Goal: Task Accomplishment & Management: Manage account settings

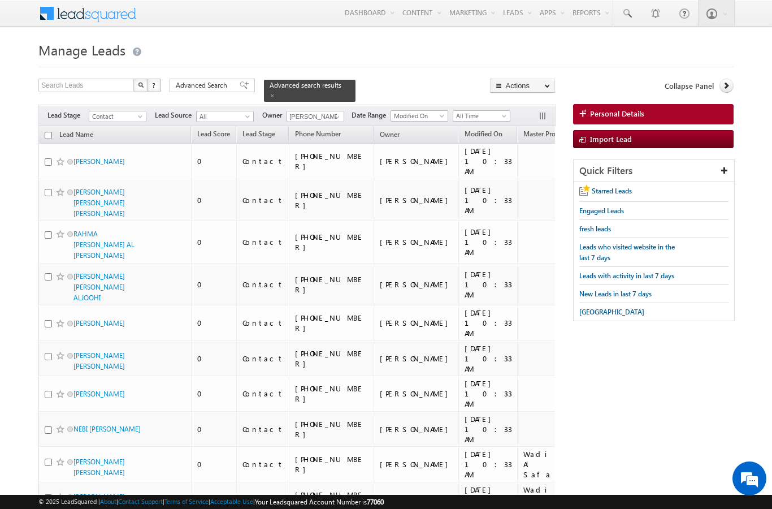
click at [46, 132] on input "checkbox" at bounding box center [48, 135] width 7 height 7
checkbox input "true"
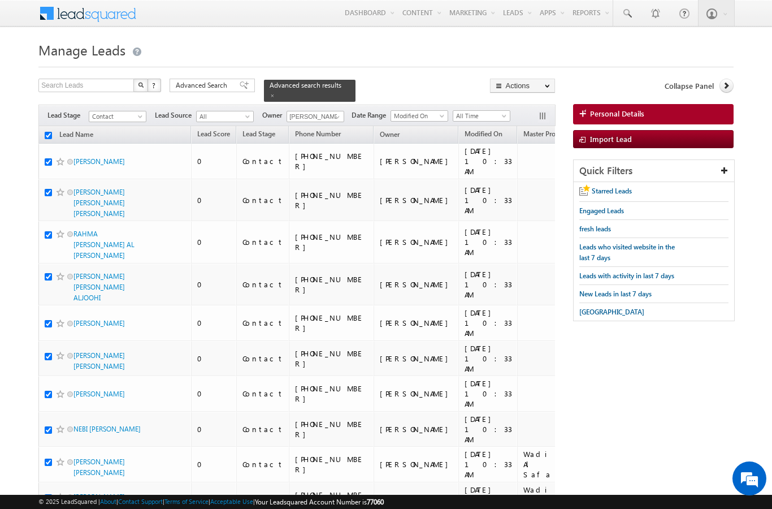
checkbox input "true"
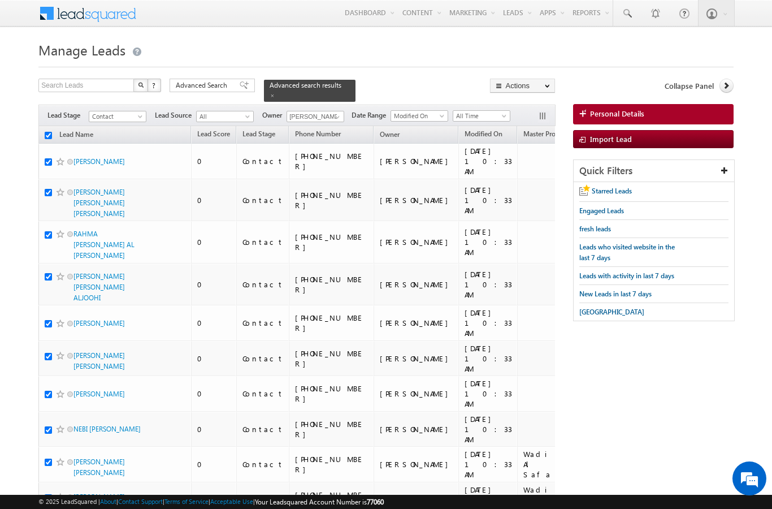
checkbox input "true"
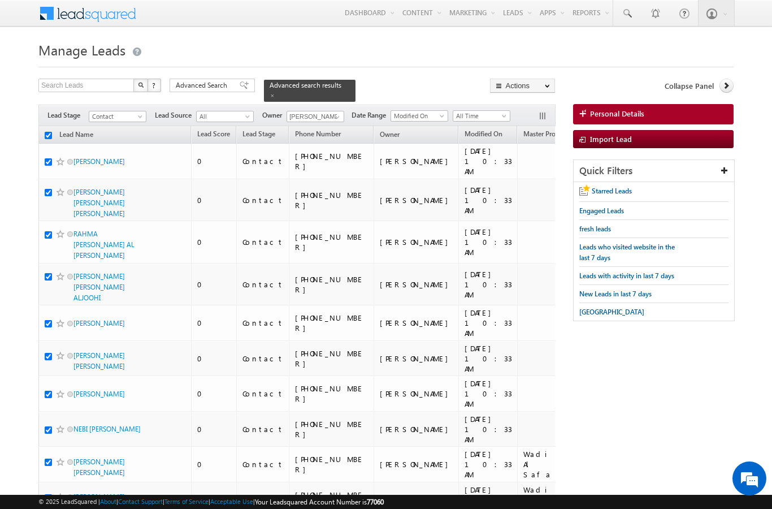
checkbox input "true"
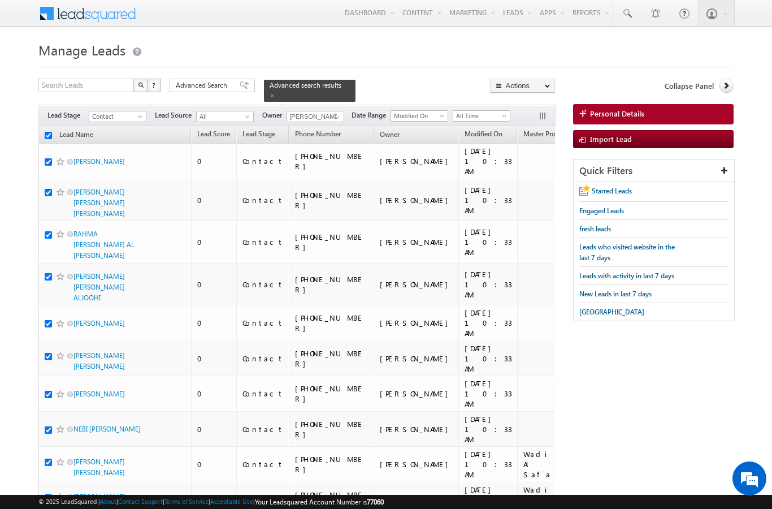
checkbox input "true"
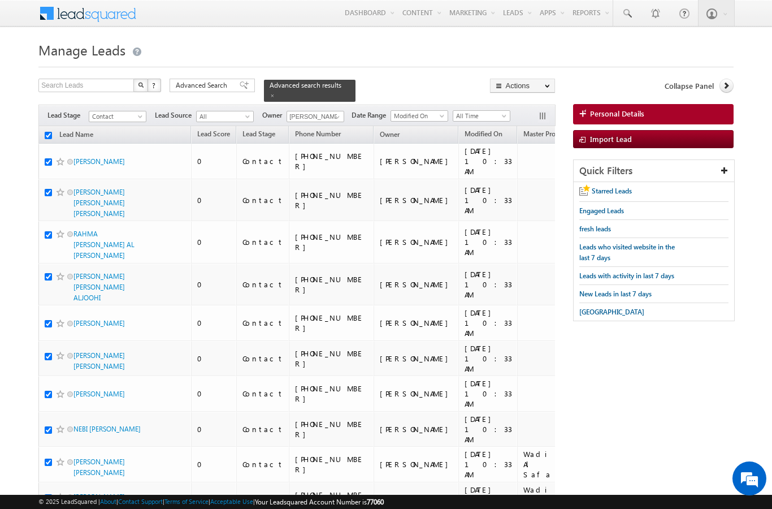
checkbox input "true"
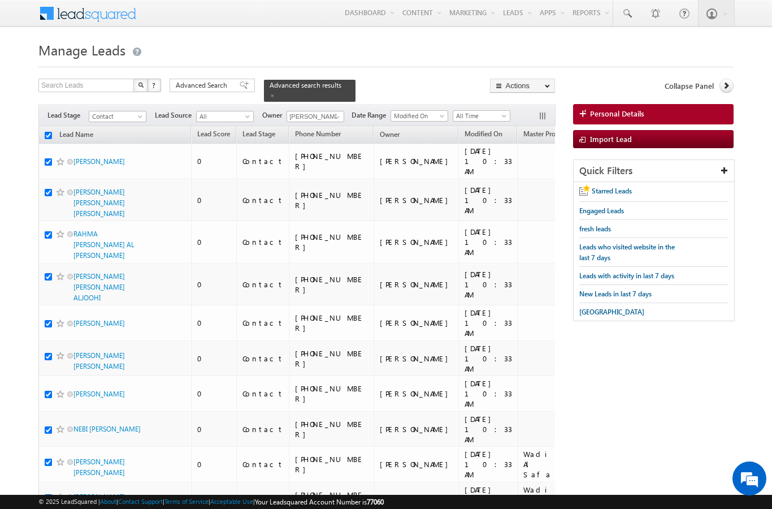
checkbox input "true"
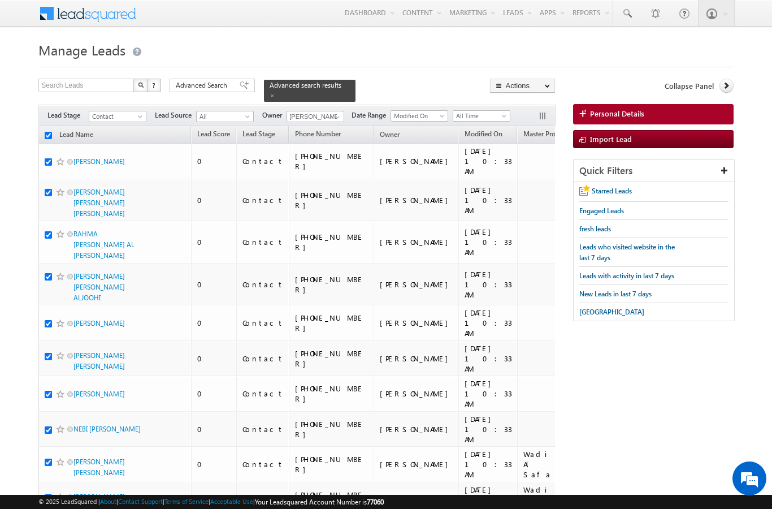
checkbox input "true"
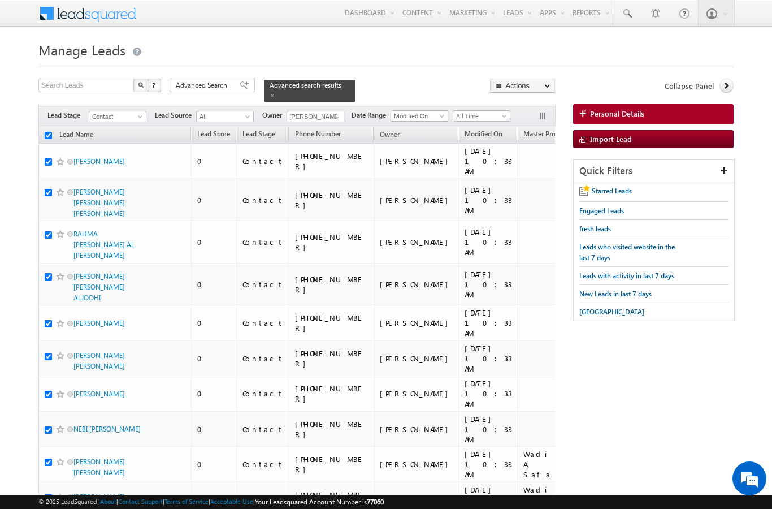
checkbox input "true"
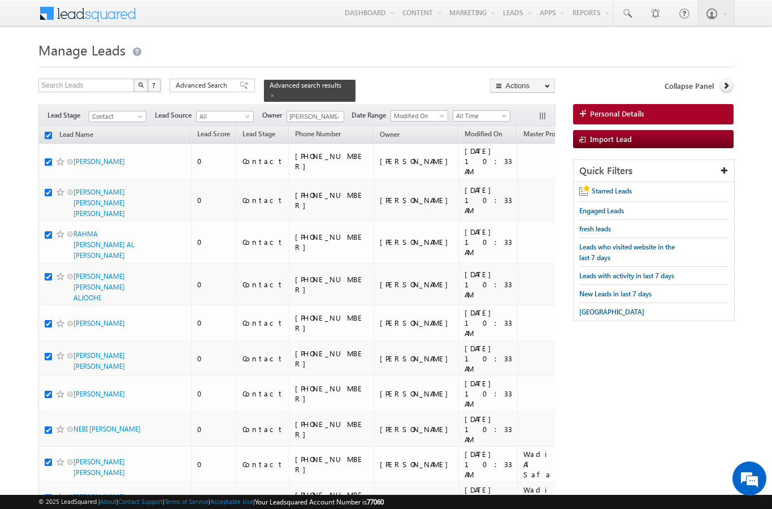
checkbox input "true"
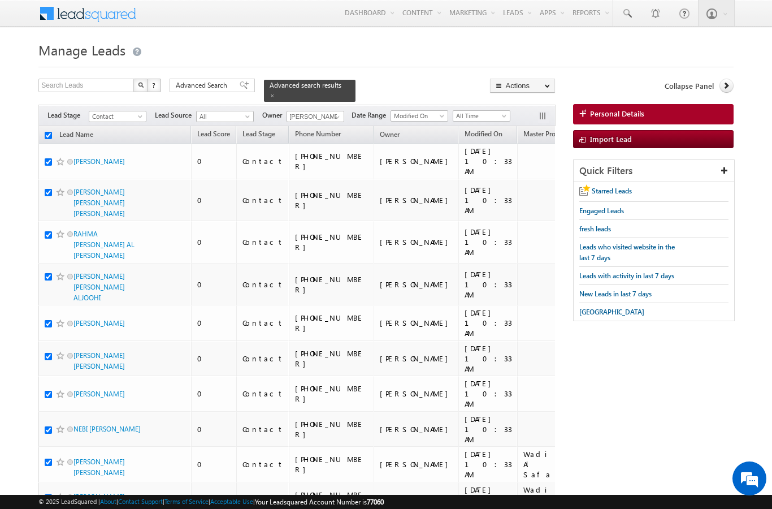
checkbox input "true"
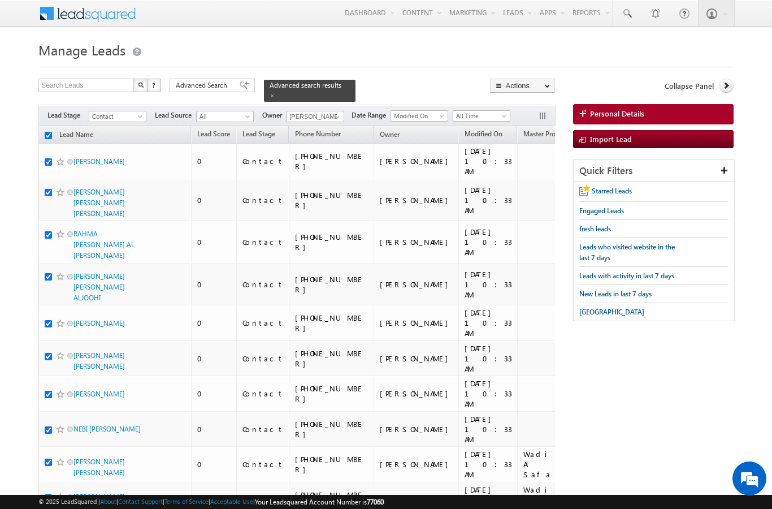
checkbox input "true"
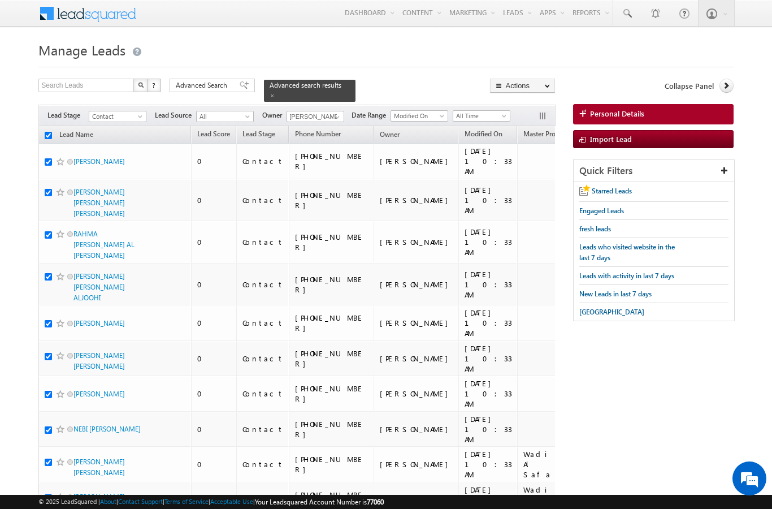
checkbox input "true"
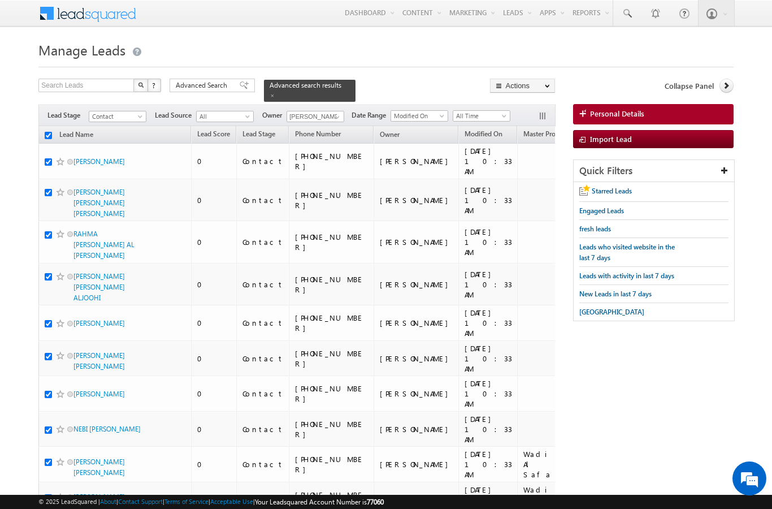
checkbox input "true"
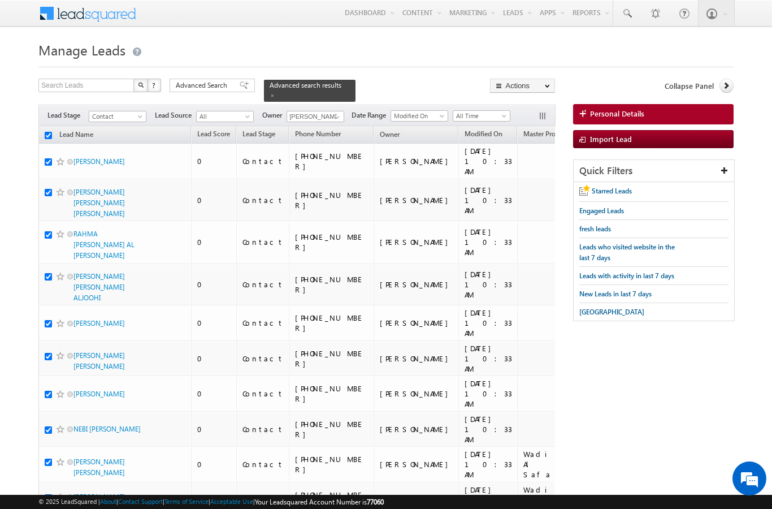
checkbox input "true"
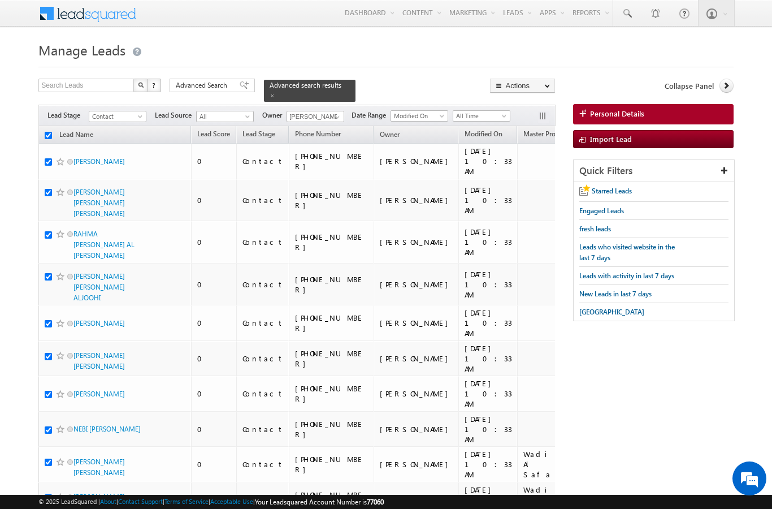
checkbox input "true"
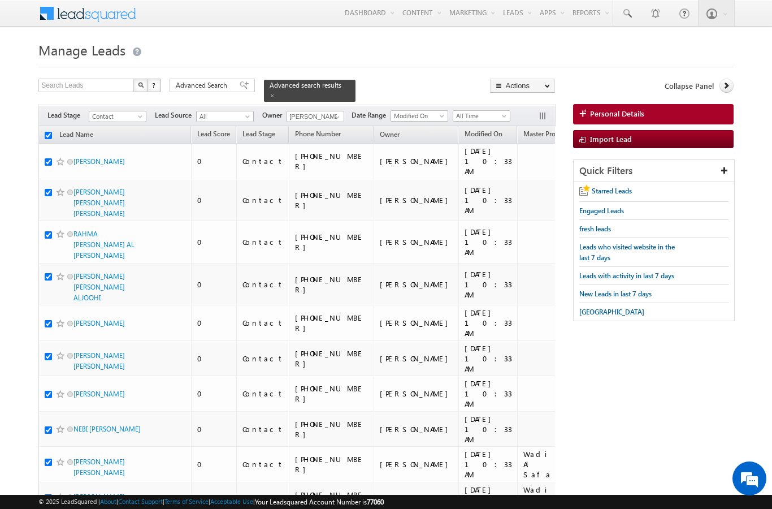
checkbox input "true"
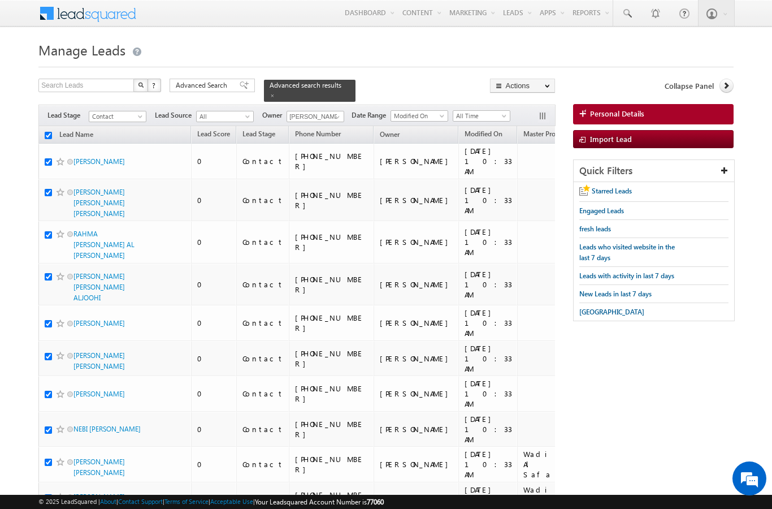
checkbox input "true"
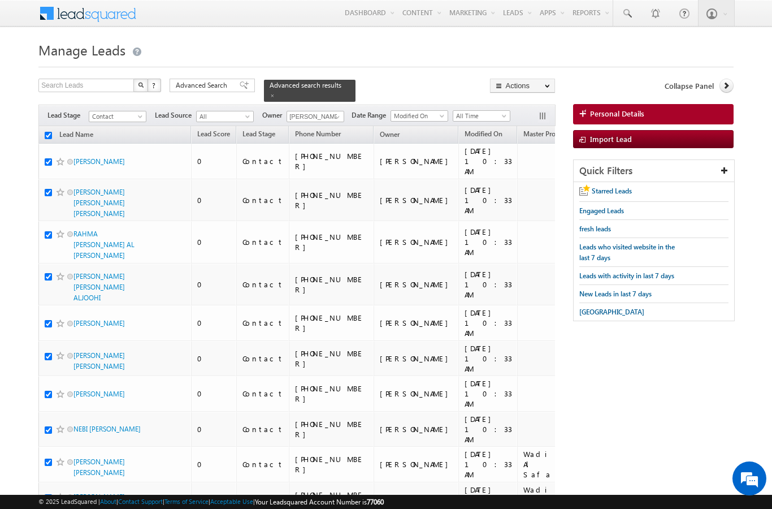
checkbox input "true"
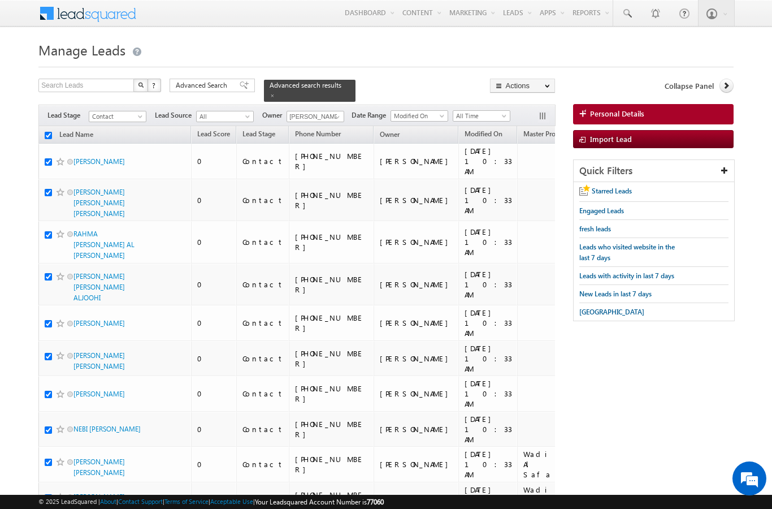
checkbox input "true"
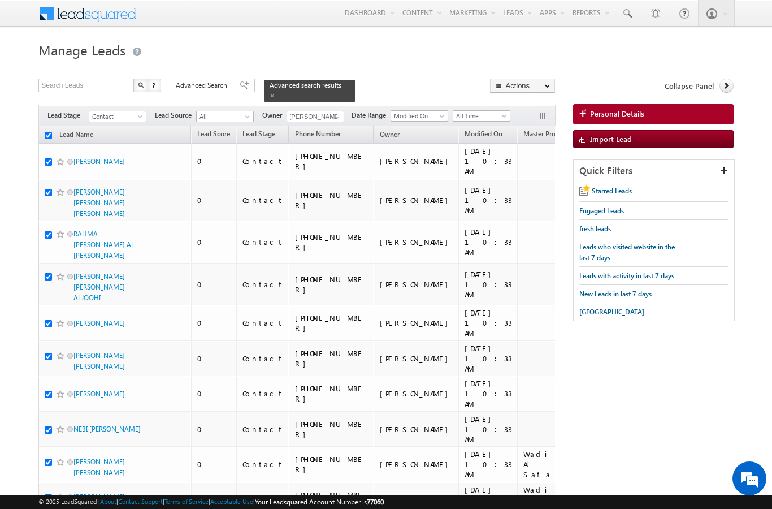
checkbox input "true"
click at [0, 0] on link "Change Owner" at bounding box center [0, 0] width 0 height 0
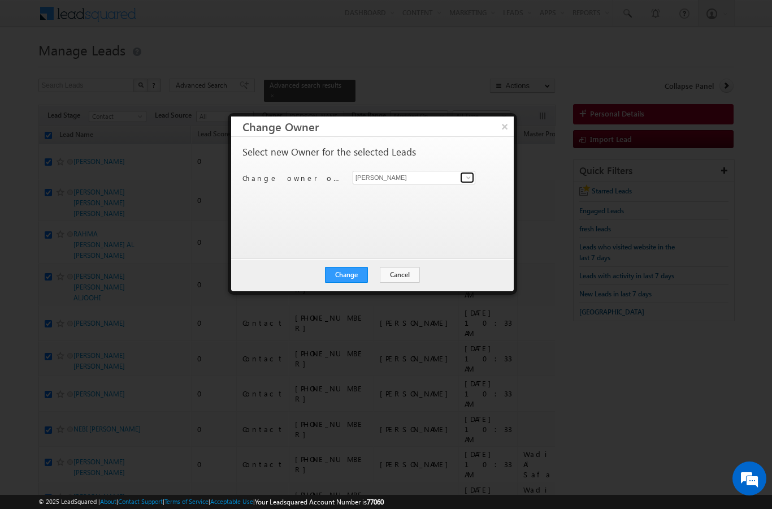
click at [463, 183] on link at bounding box center [467, 177] width 14 height 11
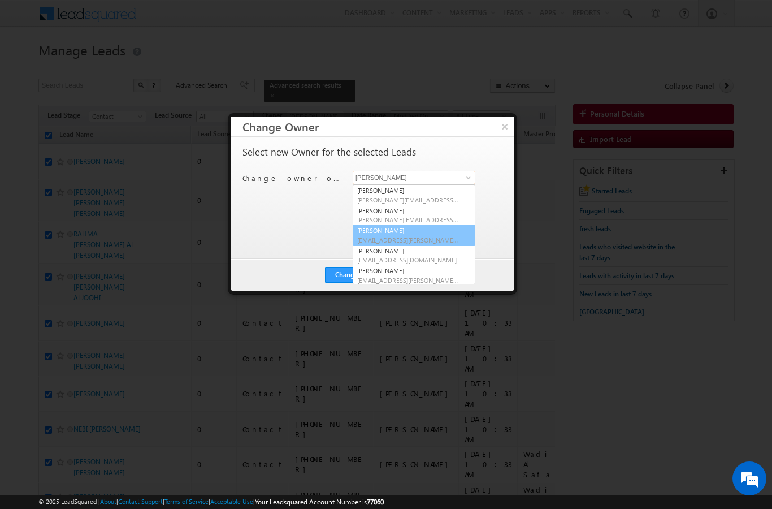
click at [428, 236] on span "[EMAIL_ADDRESS][PERSON_NAME][DOMAIN_NAME]" at bounding box center [408, 240] width 102 height 8
type input "[PERSON_NAME]"
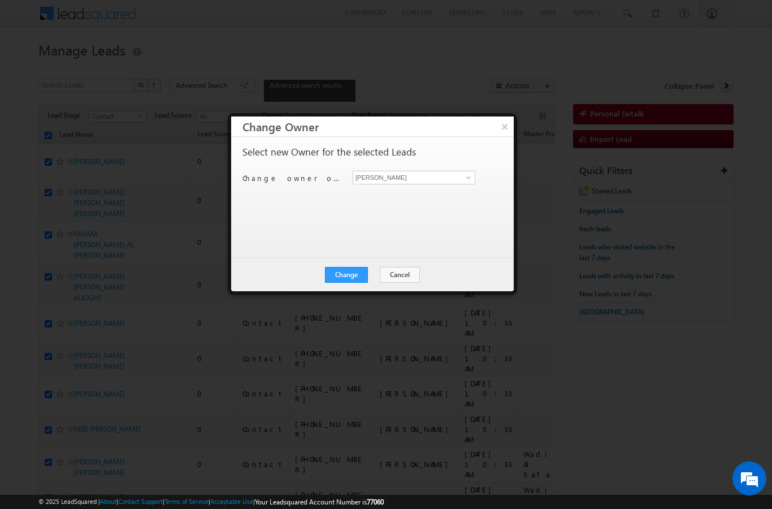
click at [346, 272] on button "Change" at bounding box center [346, 275] width 43 height 16
click at [370, 279] on button "Close" at bounding box center [374, 275] width 36 height 16
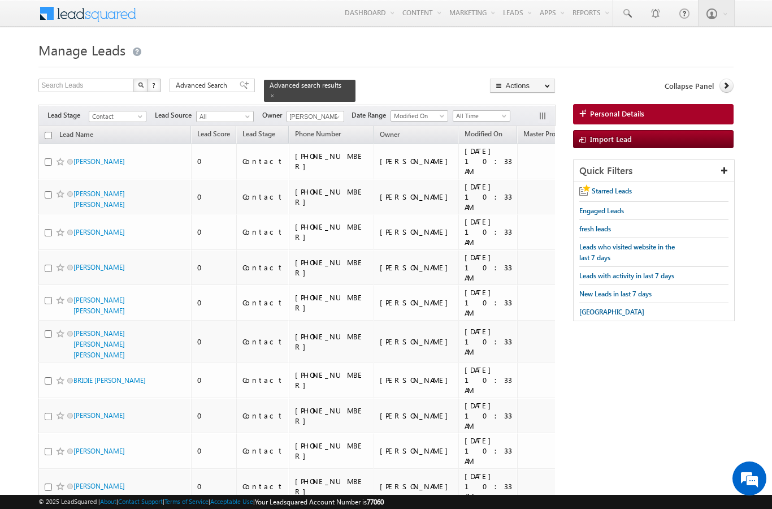
checkbox input "false"
